Goal: Task Accomplishment & Management: Manage account settings

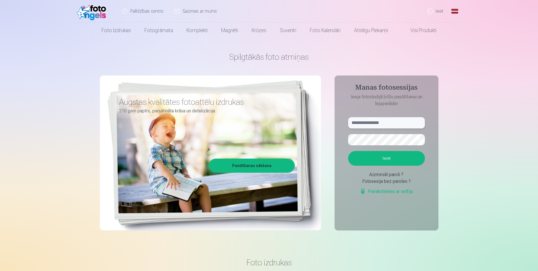
click at [392, 124] on input "text" at bounding box center [386, 122] width 77 height 11
type input "**********"
click at [418, 141] on button "button" at bounding box center [419, 140] width 11 height 11
click at [398, 161] on button "Ieiet" at bounding box center [386, 158] width 77 height 15
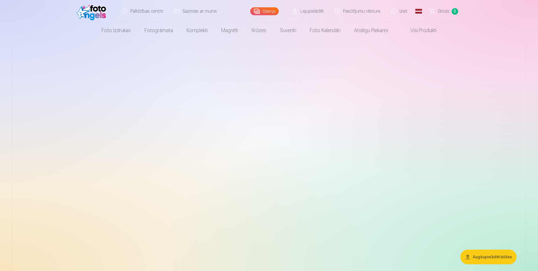
scroll to position [28, 0]
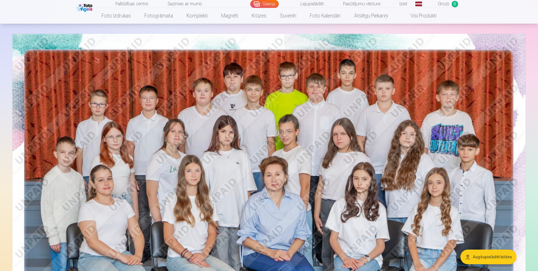
click at [75, 157] on img at bounding box center [268, 205] width 513 height 342
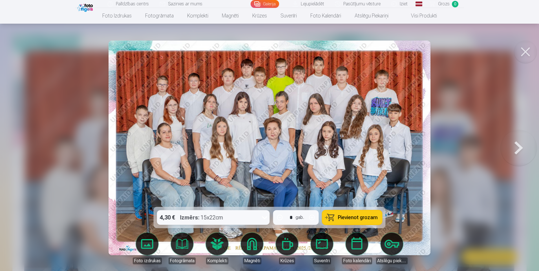
click at [528, 50] on button at bounding box center [526, 52] width 23 height 23
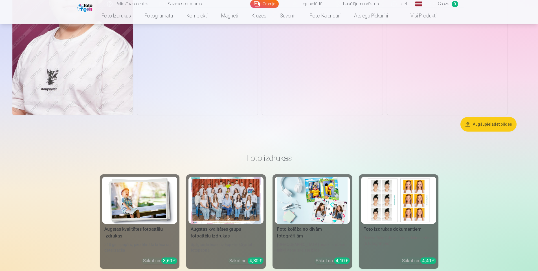
scroll to position [3188, 0]
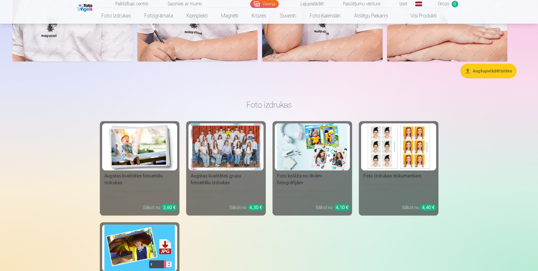
click at [487, 74] on button "Augšupielādēt bildes" at bounding box center [488, 71] width 56 height 15
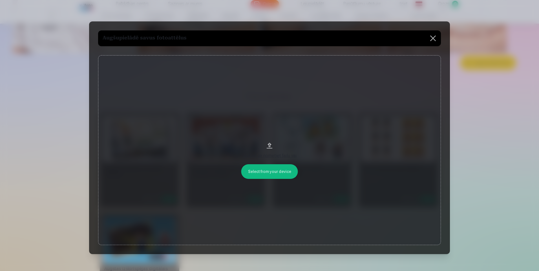
click at [432, 37] on button at bounding box center [433, 38] width 16 height 16
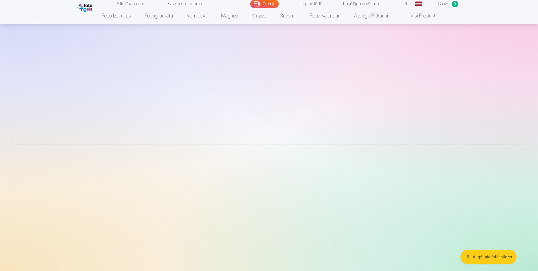
scroll to position [2293, 0]
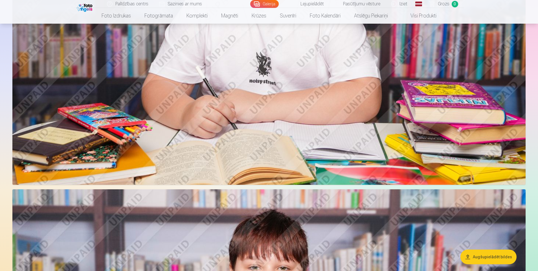
click at [269, 4] on link "Galerija" at bounding box center [264, 4] width 28 height 8
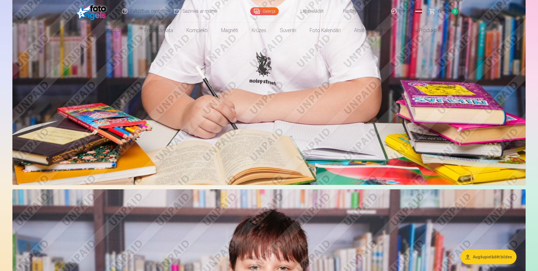
scroll to position [0, 0]
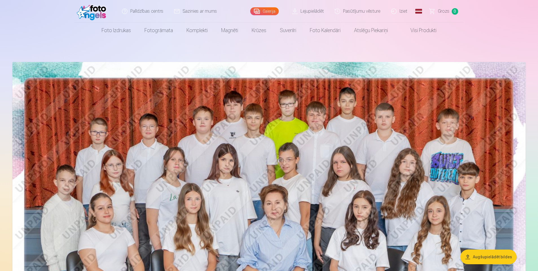
click at [269, 13] on link "Galerija" at bounding box center [264, 11] width 28 height 8
click at [322, 13] on link "Lejupielādēt" at bounding box center [308, 11] width 43 height 23
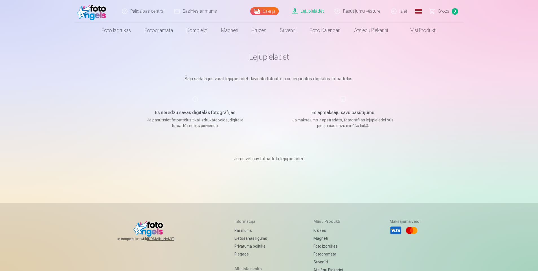
click at [275, 12] on link "Galerija" at bounding box center [264, 11] width 28 height 8
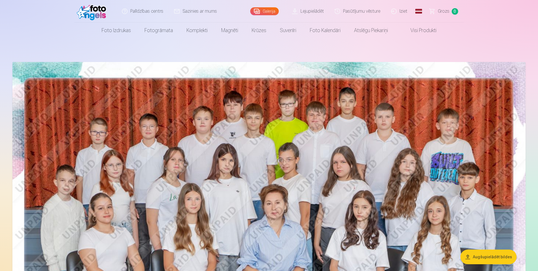
click at [402, 11] on link "Iziet" at bounding box center [399, 11] width 27 height 23
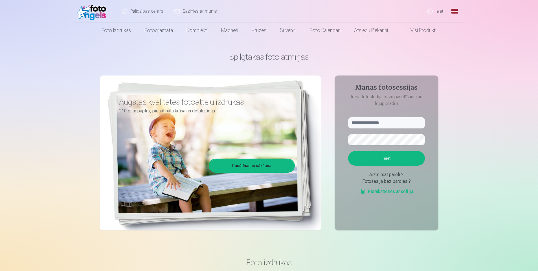
click at [421, 138] on button "button" at bounding box center [419, 140] width 11 height 11
click at [398, 126] on input "text" at bounding box center [386, 122] width 77 height 11
click at [384, 190] on link "Pierakstieties ar selfiju" at bounding box center [386, 191] width 53 height 7
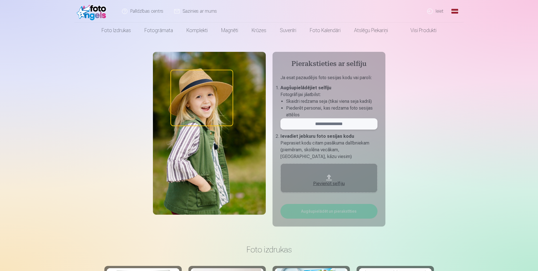
click at [340, 125] on input "email" at bounding box center [328, 123] width 97 height 11
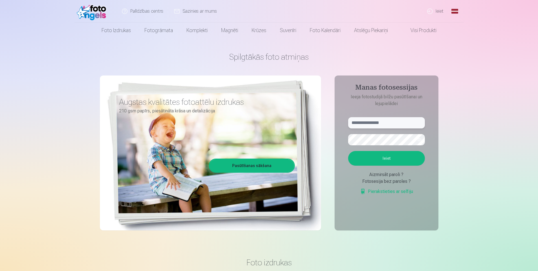
click at [364, 121] on input "text" at bounding box center [386, 122] width 77 height 11
click at [418, 139] on button "button" at bounding box center [419, 140] width 11 height 11
click at [390, 123] on input "text" at bounding box center [386, 122] width 77 height 11
type input "**********"
click at [404, 155] on button "Ieiet" at bounding box center [386, 158] width 77 height 15
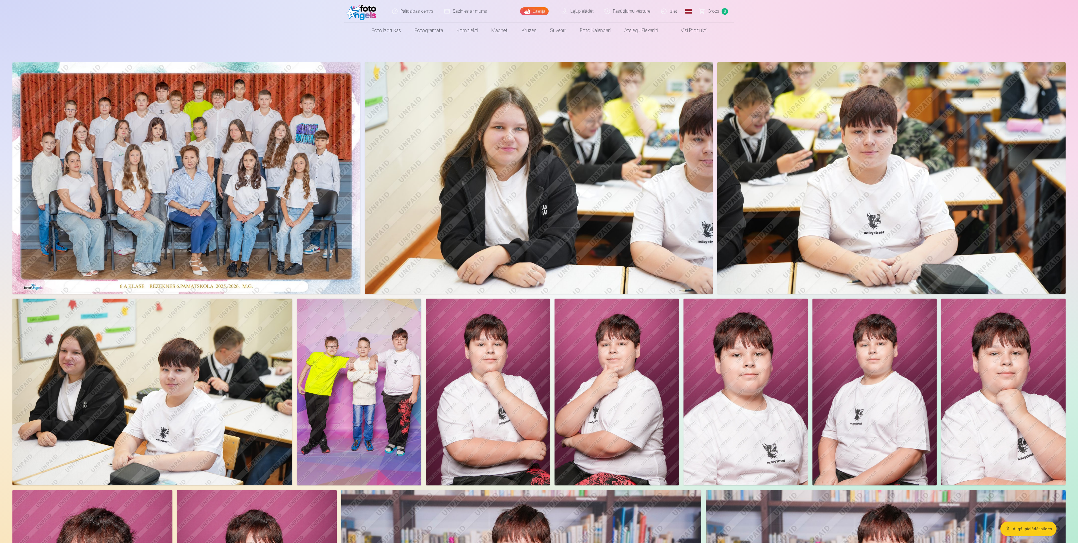
click at [292, 189] on img at bounding box center [186, 178] width 348 height 232
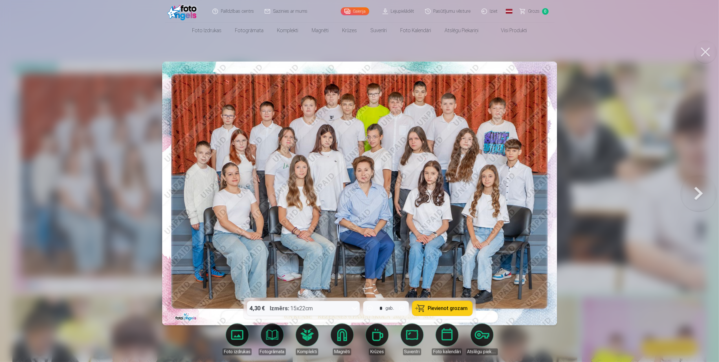
click at [538, 52] on button at bounding box center [705, 52] width 23 height 23
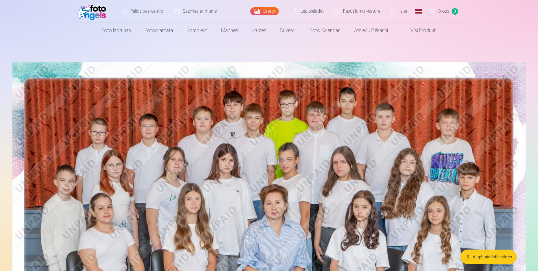
click at [401, 15] on link "Iziet" at bounding box center [399, 11] width 27 height 23
